Goal: Task Accomplishment & Management: Use online tool/utility

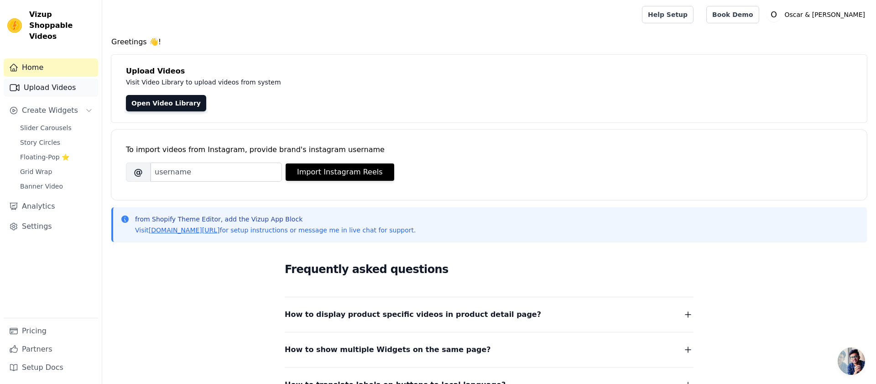
click at [61, 78] on link "Upload Videos" at bounding box center [51, 87] width 94 height 18
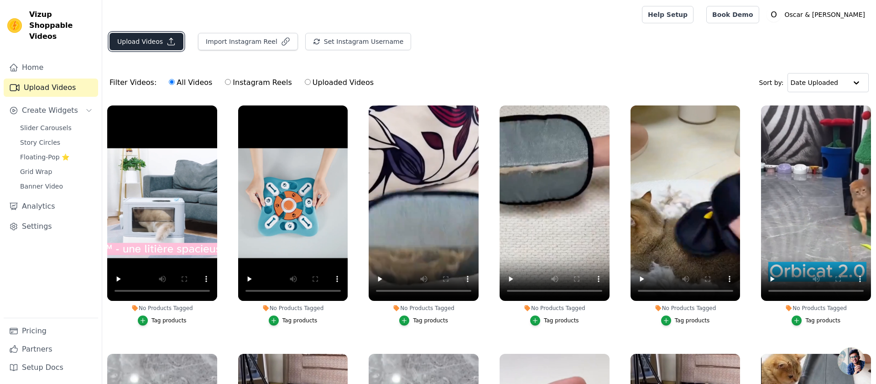
click at [164, 40] on button "Upload Videos" at bounding box center [146, 41] width 74 height 17
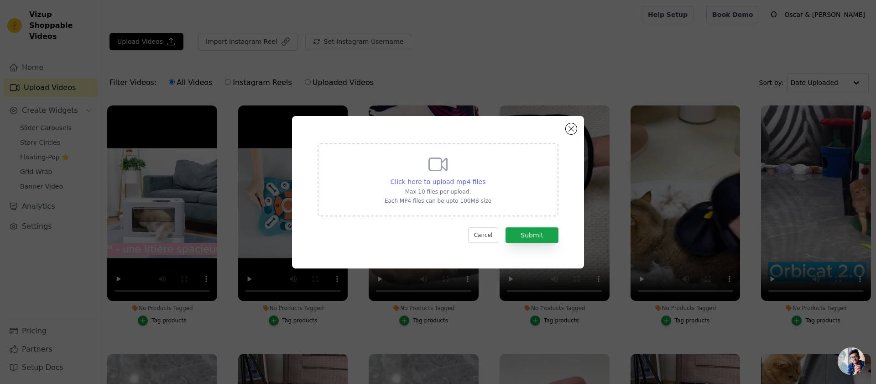
click at [433, 185] on div "Click here to upload mp4 files" at bounding box center [437, 181] width 95 height 9
click at [485, 177] on input "Click here to upload mp4 files Max 10 files per upload. Each MP4 files can be u…" at bounding box center [485, 177] width 0 height 0
type input "C:\fakepath\Peluchclean 1 (1).mp4"
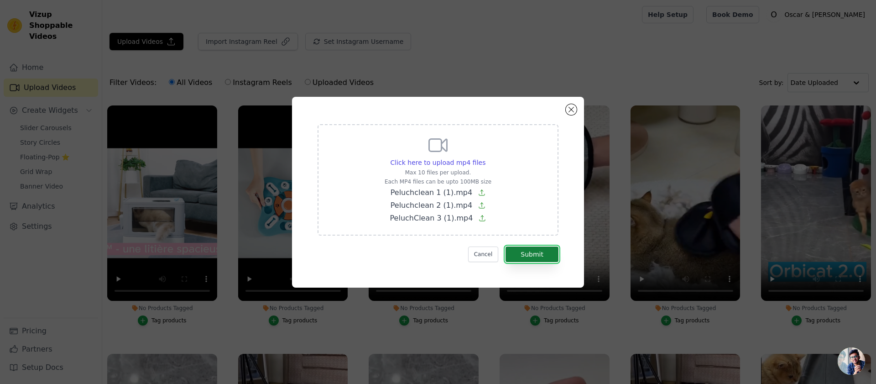
click at [541, 248] on button "Submit" at bounding box center [531, 254] width 53 height 16
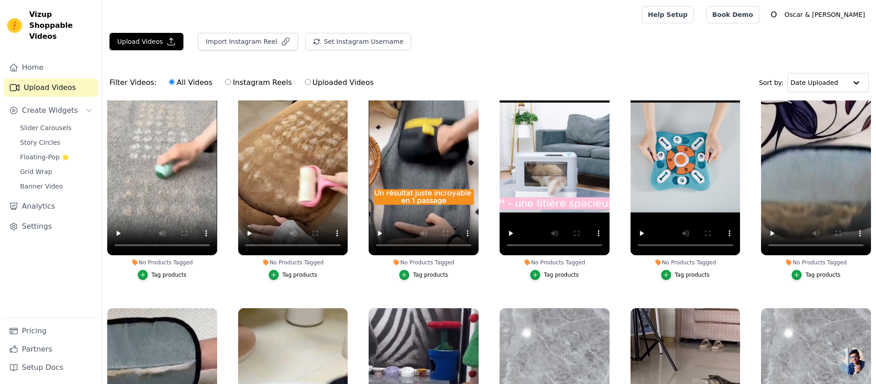
scroll to position [44, 0]
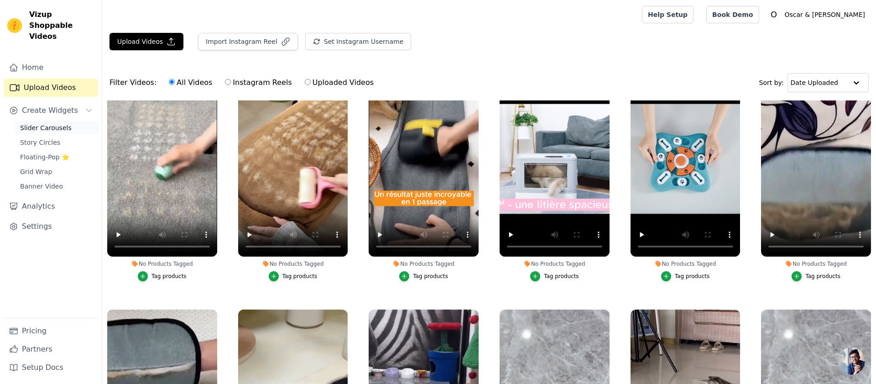
click at [42, 123] on span "Slider Carousels" at bounding box center [46, 127] width 52 height 9
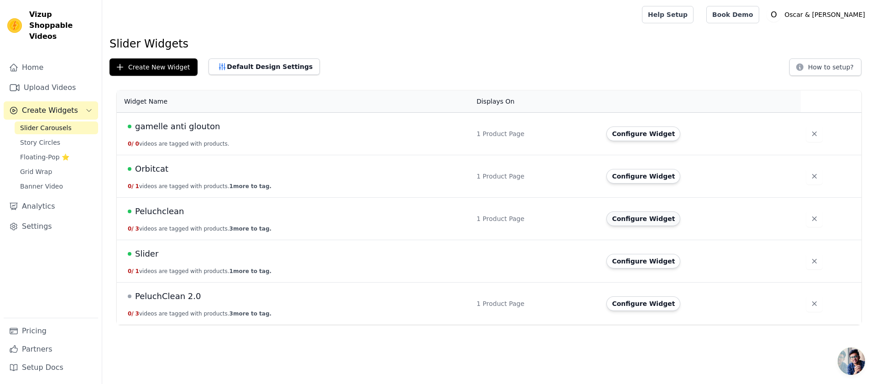
click at [651, 223] on button "Configure Widget" at bounding box center [643, 218] width 74 height 15
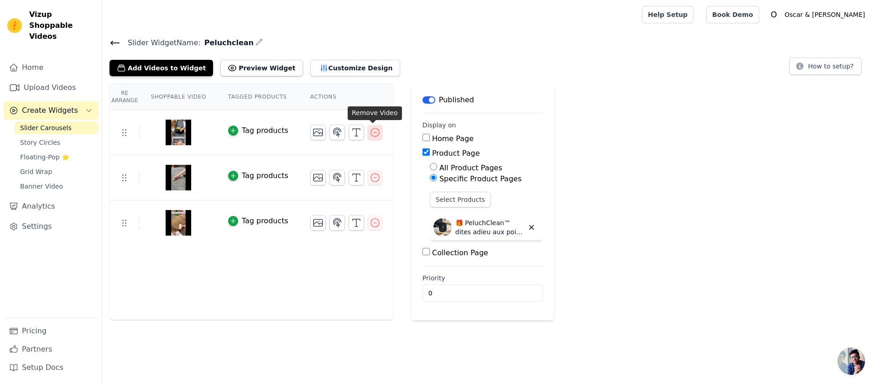
click at [372, 133] on icon "button" at bounding box center [375, 132] width 11 height 11
click at [374, 132] on icon "button" at bounding box center [375, 132] width 11 height 11
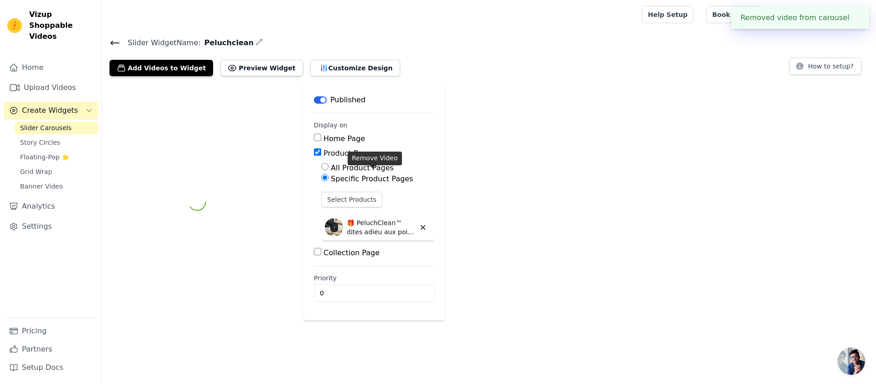
click at [374, 177] on label "Specific Product Pages" at bounding box center [372, 178] width 82 height 9
click at [328, 177] on input "Specific Product Pages" at bounding box center [324, 177] width 7 height 7
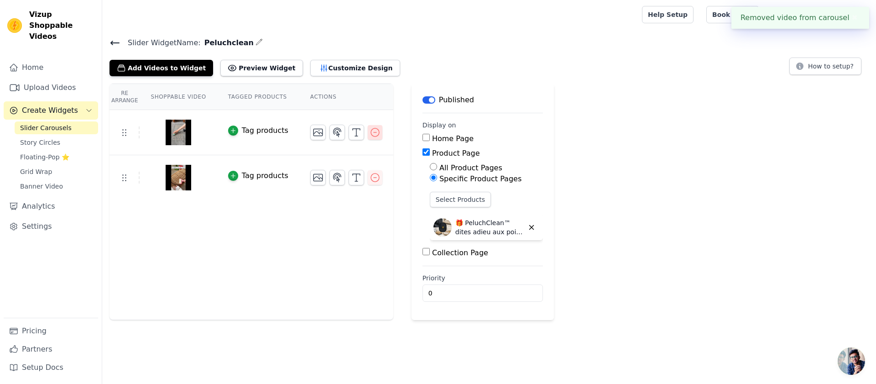
click at [372, 130] on icon "button" at bounding box center [375, 132] width 11 height 11
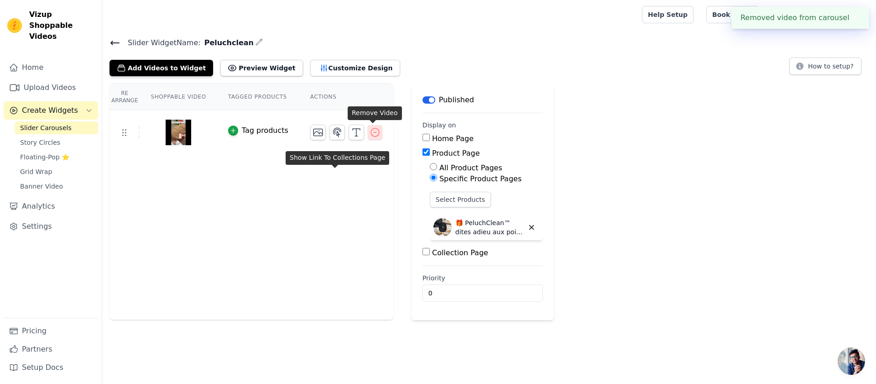
click at [371, 135] on icon "button" at bounding box center [375, 132] width 11 height 11
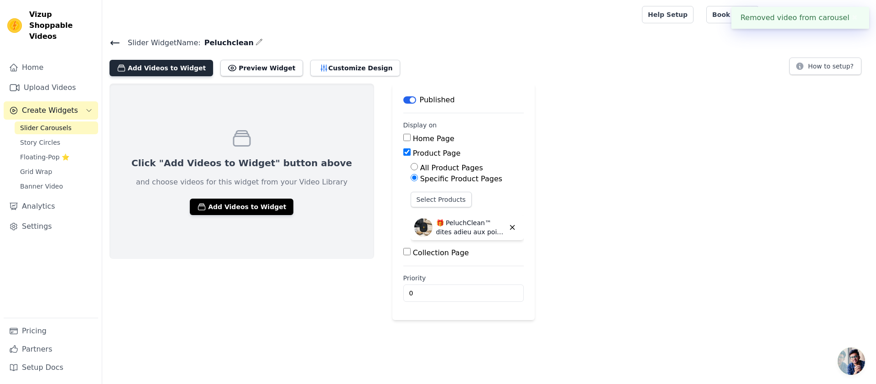
click at [182, 70] on button "Add Videos to Widget" at bounding box center [161, 68] width 104 height 16
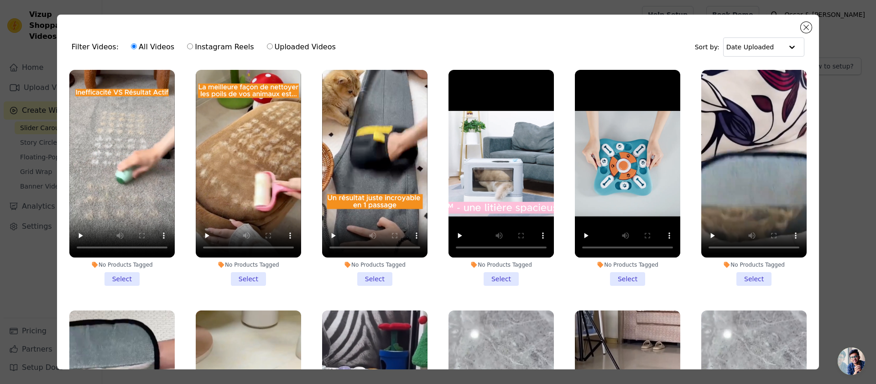
click at [375, 281] on li "No Products Tagged Select" at bounding box center [374, 178] width 105 height 216
click at [0, 0] on input "No Products Tagged Select" at bounding box center [0, 0] width 0 height 0
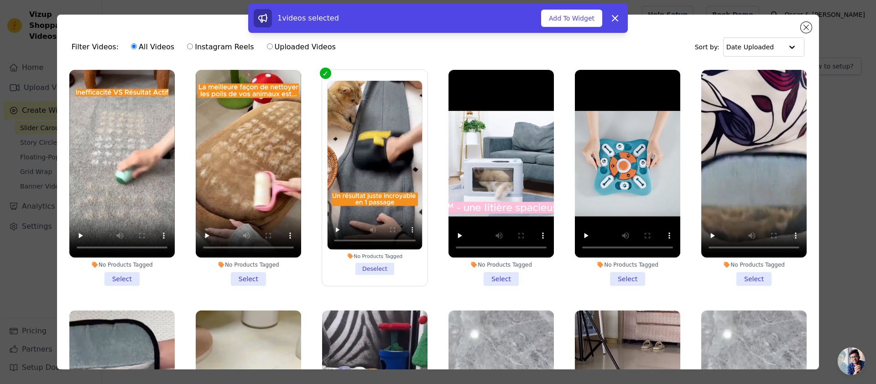
click at [123, 276] on li "No Products Tagged Select" at bounding box center [121, 178] width 105 height 216
click at [0, 0] on input "No Products Tagged Select" at bounding box center [0, 0] width 0 height 0
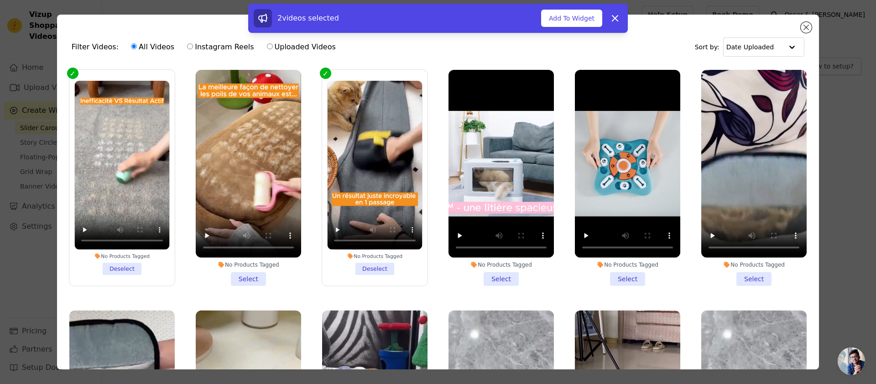
click at [255, 280] on li "No Products Tagged Select" at bounding box center [248, 178] width 105 height 216
click at [0, 0] on input "No Products Tagged Select" at bounding box center [0, 0] width 0 height 0
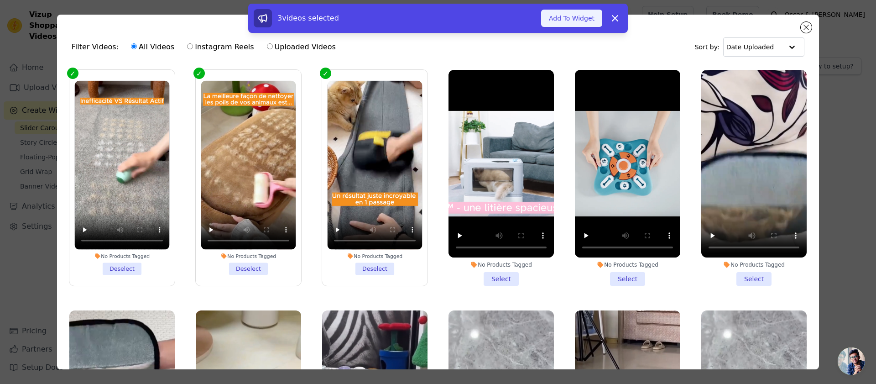
click at [570, 18] on button "Add To Widget" at bounding box center [571, 18] width 61 height 17
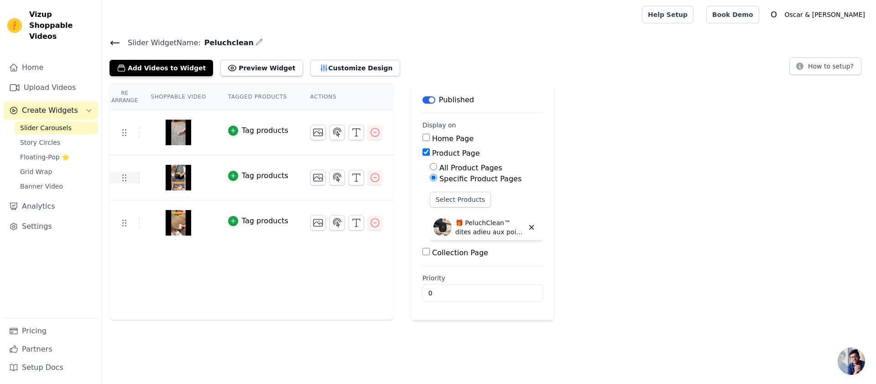
click at [121, 177] on icon at bounding box center [124, 177] width 11 height 11
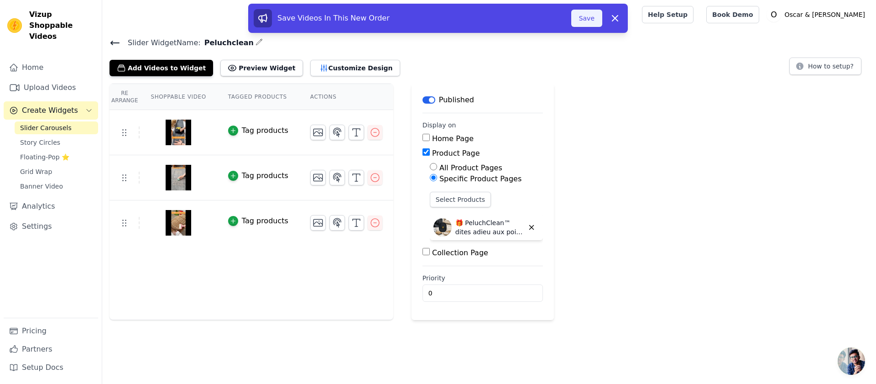
click at [599, 19] on button "Save" at bounding box center [586, 18] width 31 height 17
